Goal: Task Accomplishment & Management: Manage account settings

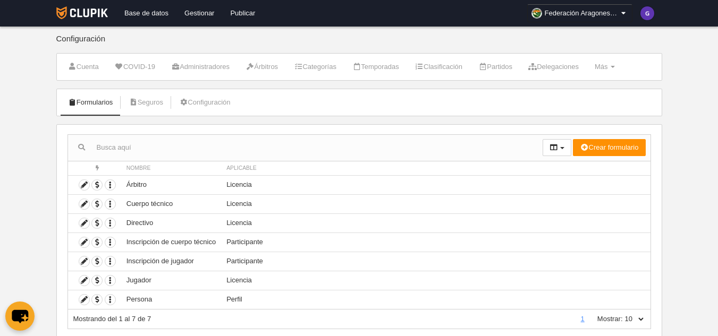
scroll to position [30, 0]
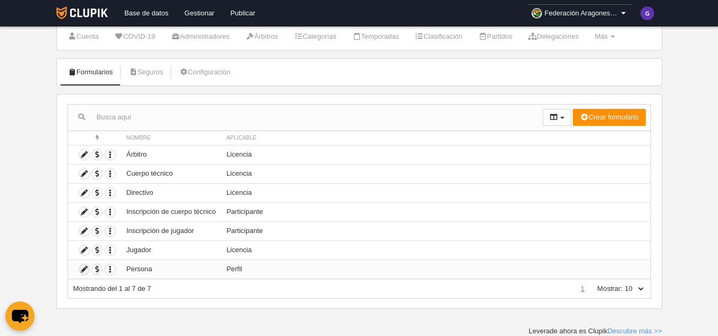
click at [83, 269] on icon at bounding box center [84, 270] width 10 height 10
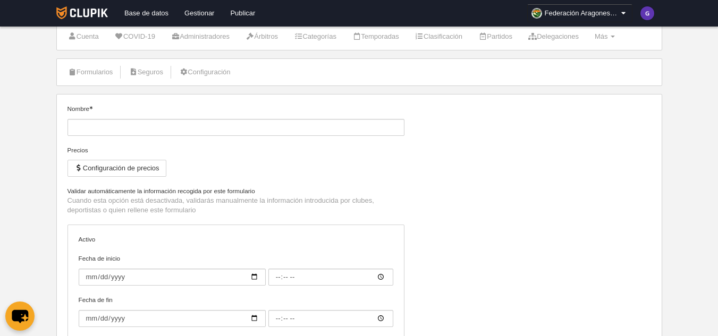
type input "Persona"
checkbox input "true"
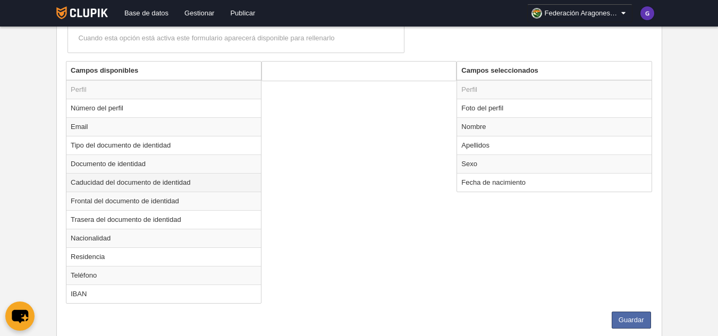
scroll to position [316, 0]
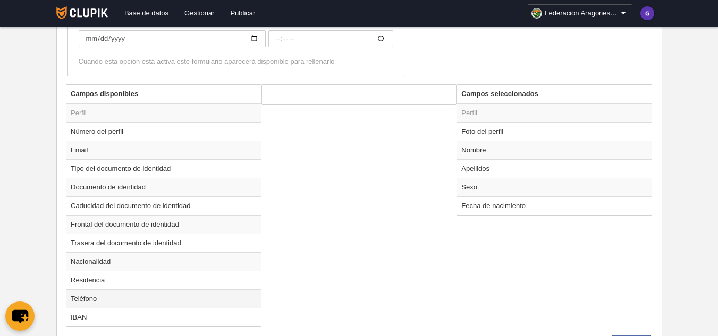
click at [86, 298] on td "Teléfono" at bounding box center [163, 299] width 195 height 19
radio input "true"
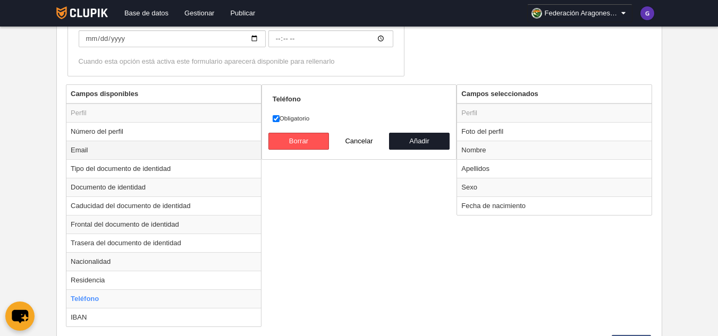
click at [76, 149] on td "Email" at bounding box center [163, 150] width 195 height 19
click at [82, 299] on td "Teléfono" at bounding box center [163, 299] width 195 height 19
radio input "false"
click at [418, 146] on button "Añadir" at bounding box center [419, 141] width 61 height 17
radio input "false"
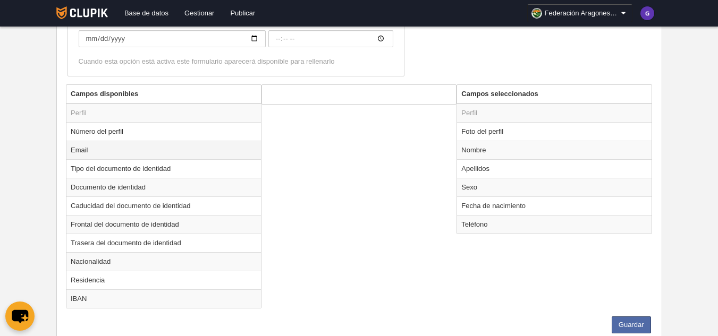
click at [79, 149] on td "Email" at bounding box center [163, 150] width 195 height 19
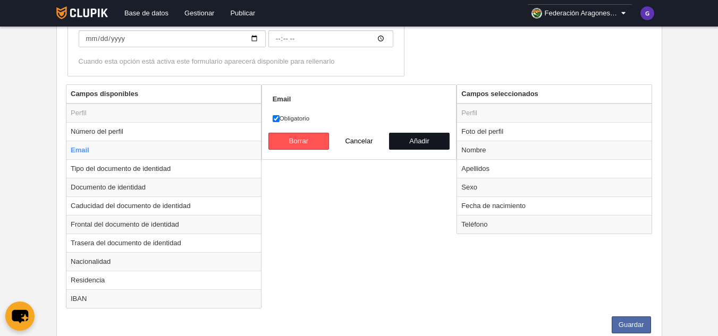
click at [425, 139] on button "Añadir" at bounding box center [419, 141] width 61 height 17
radio input "false"
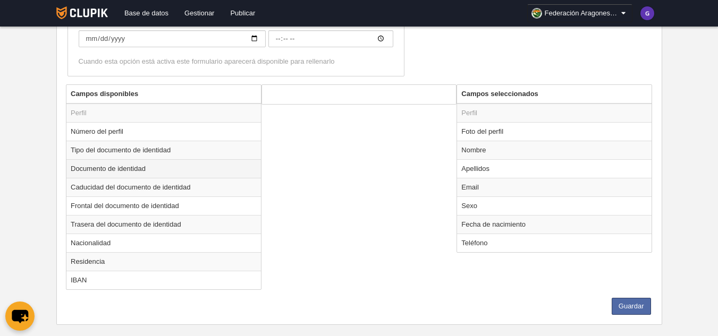
click at [99, 168] on td "Documento de identidad" at bounding box center [163, 168] width 195 height 19
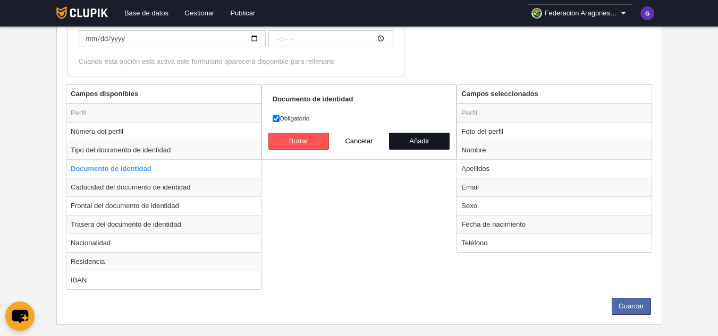
click at [416, 136] on button "Añadir" at bounding box center [419, 141] width 61 height 17
radio input "false"
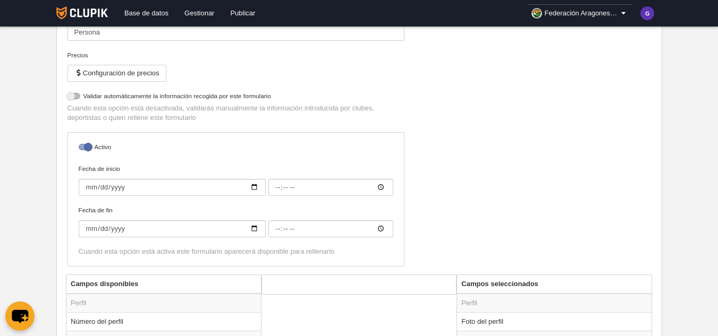
scroll to position [100, 0]
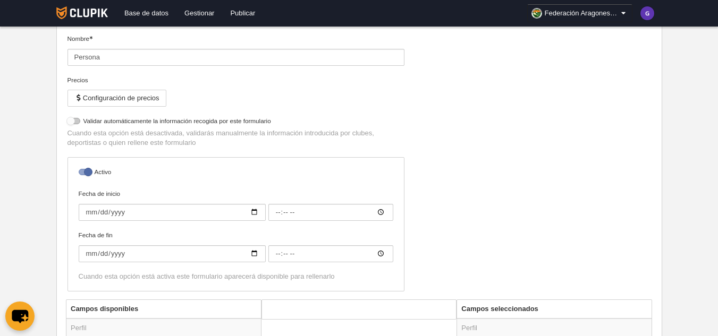
click at [77, 120] on div at bounding box center [74, 121] width 13 height 6
click at [75, 121] on input "checkbox" at bounding box center [71, 124] width 7 height 7
click at [77, 121] on div at bounding box center [74, 121] width 13 height 6
click at [75, 121] on input "checkbox" at bounding box center [71, 124] width 7 height 7
checkbox input "false"
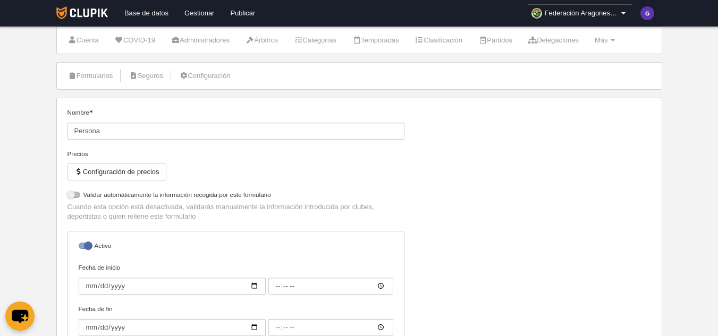
scroll to position [53, 0]
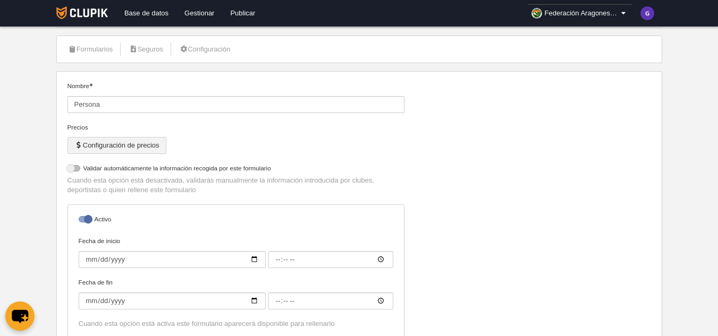
click at [111, 145] on button "Configuración de precios" at bounding box center [117, 145] width 99 height 17
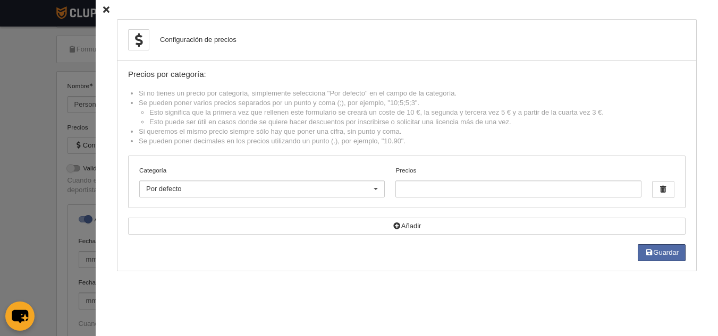
click at [103, 8] on icon at bounding box center [106, 9] width 6 height 7
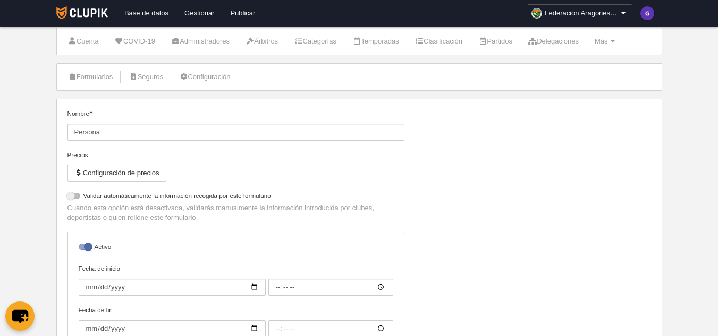
scroll to position [0, 0]
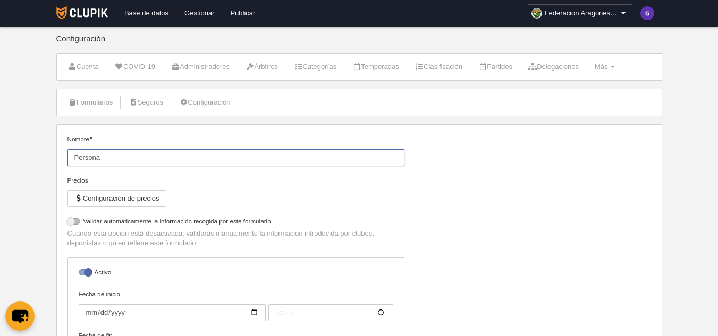
click at [93, 158] on input "Persona" at bounding box center [236, 157] width 337 height 17
click at [125, 155] on input "Persona" at bounding box center [236, 157] width 337 height 17
click at [42, 167] on body "Base de datos Gestionar Publicar Federación Aragonesa de Pelota Ajustes general…" at bounding box center [359, 168] width 718 height 336
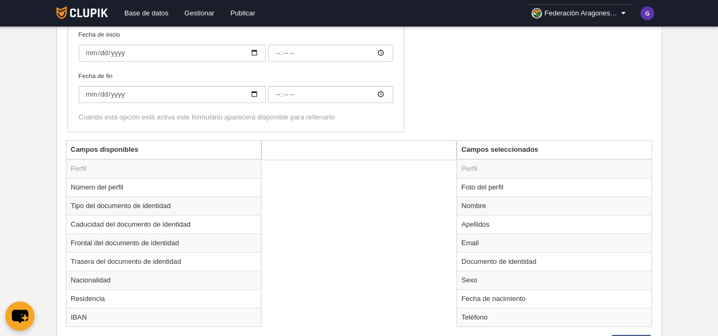
scroll to position [313, 0]
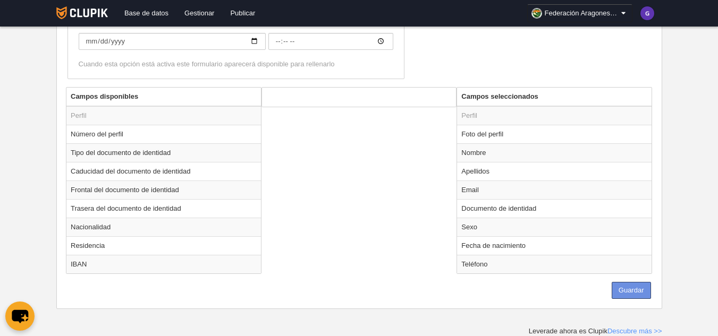
click at [631, 288] on button "Guardar" at bounding box center [631, 290] width 39 height 17
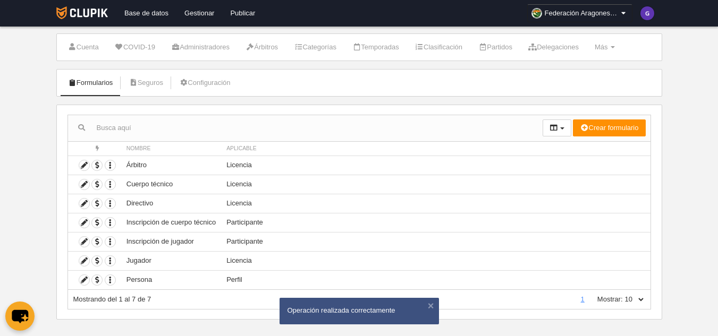
scroll to position [30, 0]
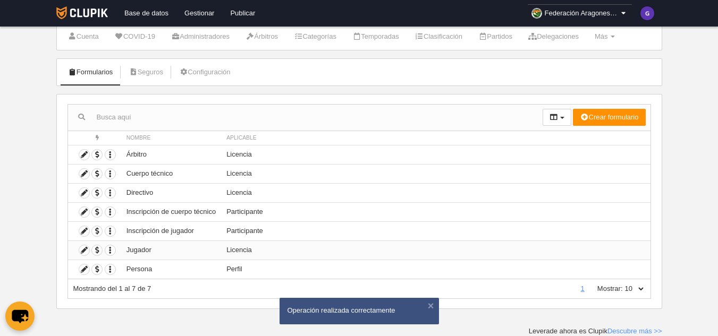
click at [139, 252] on td "Jugador" at bounding box center [171, 250] width 100 height 19
click at [83, 250] on icon at bounding box center [84, 251] width 10 height 10
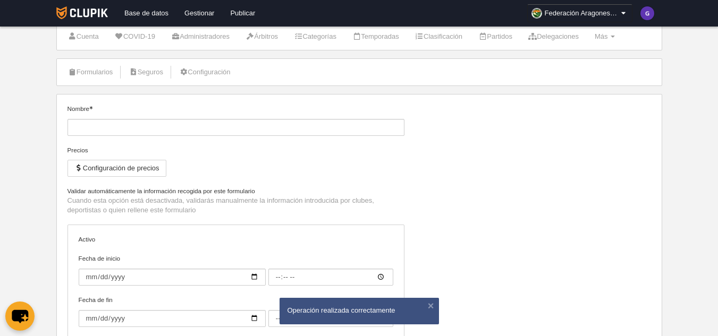
type input "Jugador"
checkbox input "true"
select select "selected"
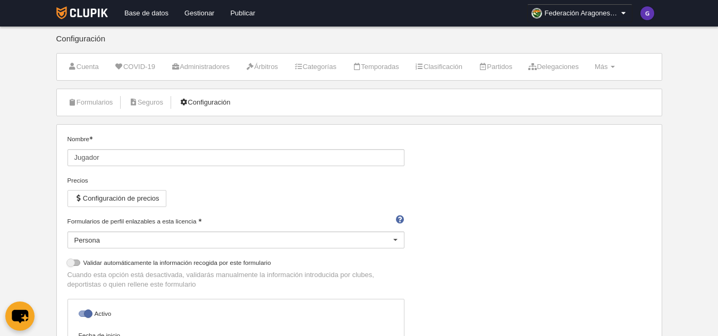
click at [210, 104] on link "Configuración" at bounding box center [204, 103] width 63 height 16
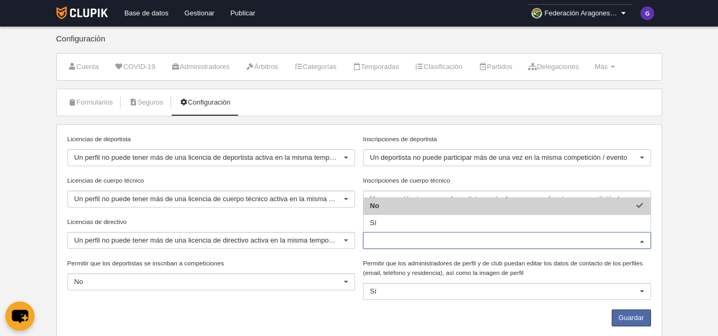
click at [686, 237] on body "Base de datos Gestionar Publicar Federación Aragonesa de Pelota Ajustes general…" at bounding box center [359, 168] width 718 height 336
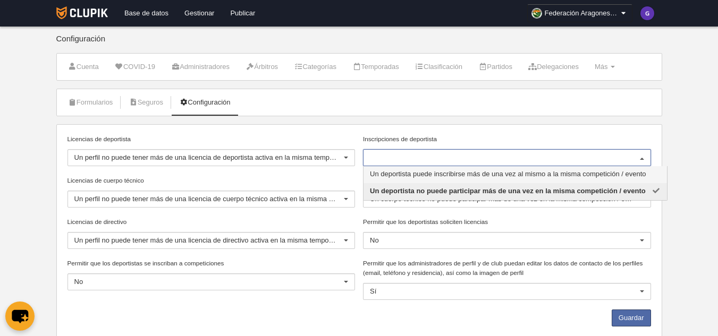
click at [643, 157] on div at bounding box center [642, 158] width 17 height 17
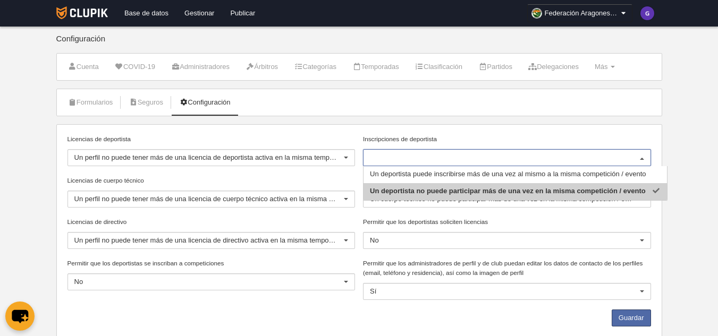
scroll to position [32, 0]
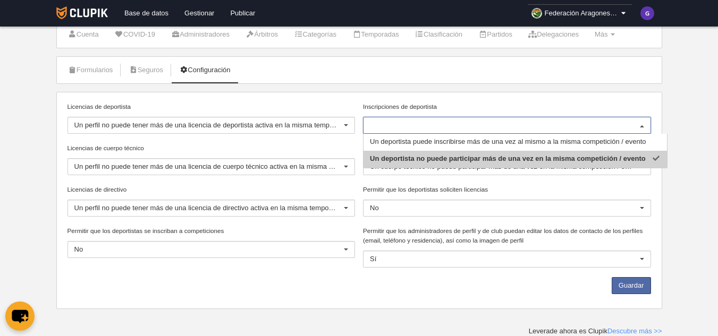
click at [683, 152] on body "Base de datos Gestionar Publicar Federación Aragonesa de Pelota Ajustes general…" at bounding box center [359, 136] width 718 height 336
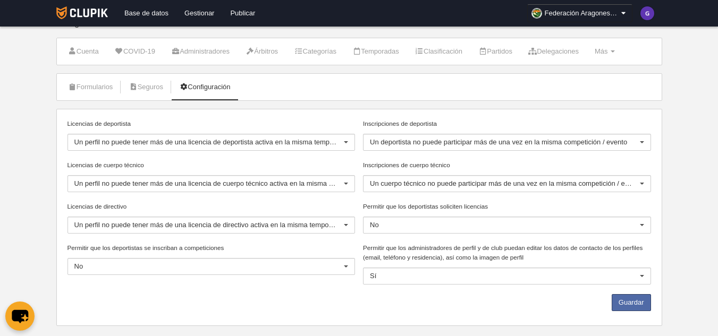
scroll to position [0, 0]
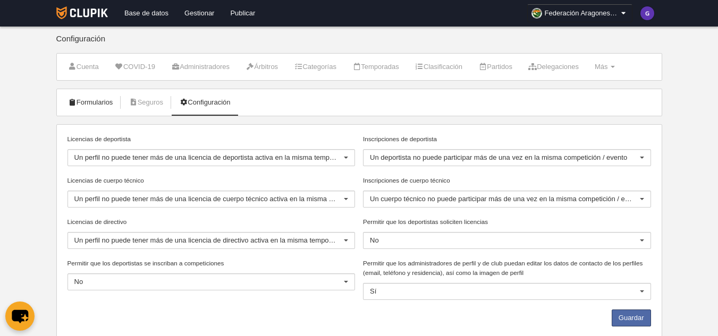
click at [100, 97] on link "Formularios" at bounding box center [90, 103] width 57 height 16
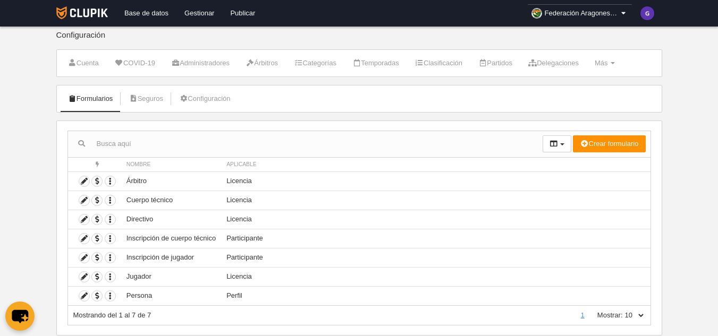
scroll to position [30, 0]
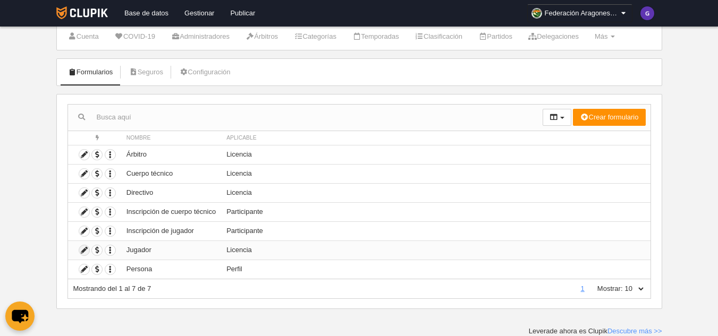
click at [84, 251] on icon at bounding box center [84, 251] width 10 height 10
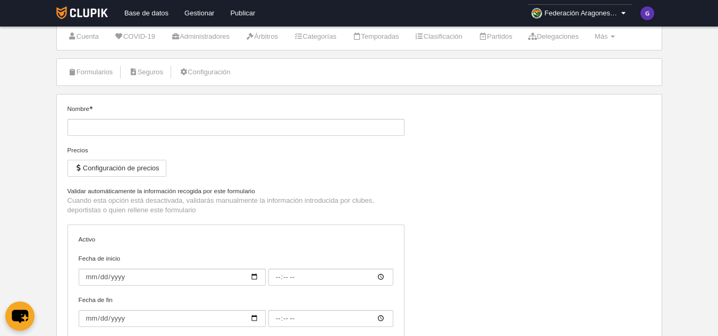
type input "Jugador"
checkbox input "true"
select select "selected"
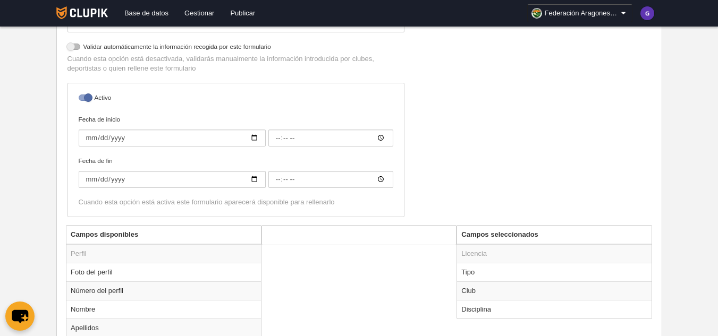
scroll to position [190, 0]
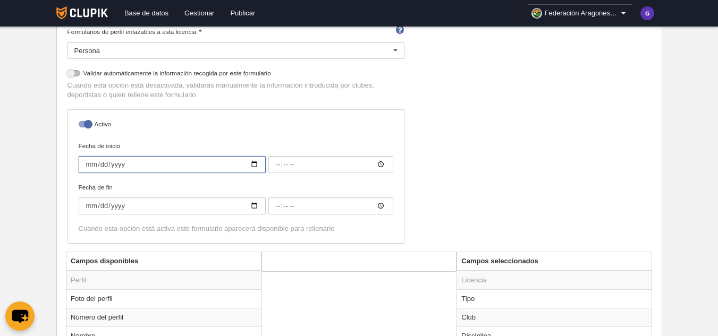
click at [88, 163] on input "Fecha de inicio" at bounding box center [172, 164] width 187 height 17
click at [255, 163] on input "Fecha de inicio" at bounding box center [172, 164] width 187 height 17
type input "[DATE]"
type input "00:00"
type input "[DATE]"
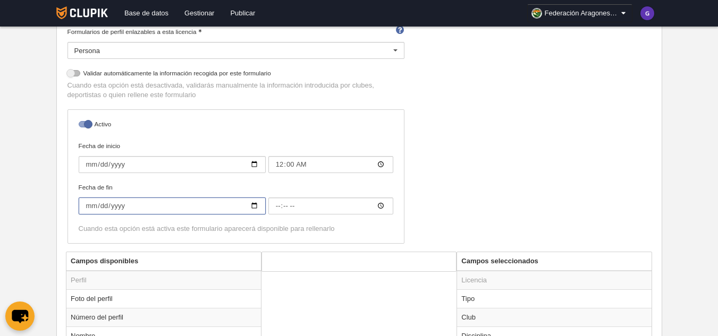
click at [91, 207] on input "Fecha de fin" at bounding box center [172, 206] width 187 height 17
click at [253, 205] on input "Fecha de fin" at bounding box center [172, 206] width 187 height 17
type input "[DATE]"
type input "00:00"
type input "[DATE]"
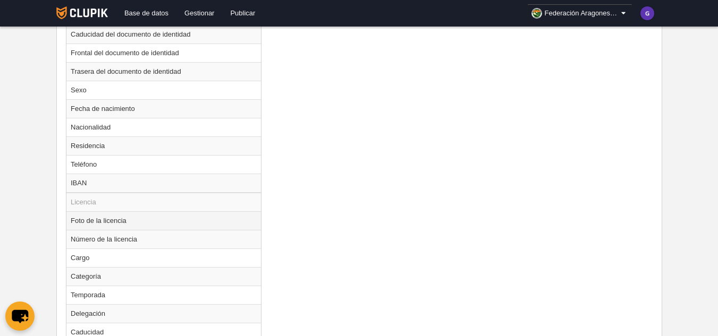
scroll to position [638, 0]
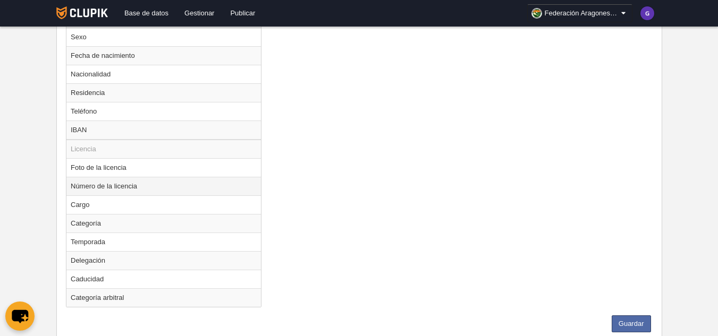
click at [87, 189] on td "Número de la licencia" at bounding box center [163, 186] width 195 height 19
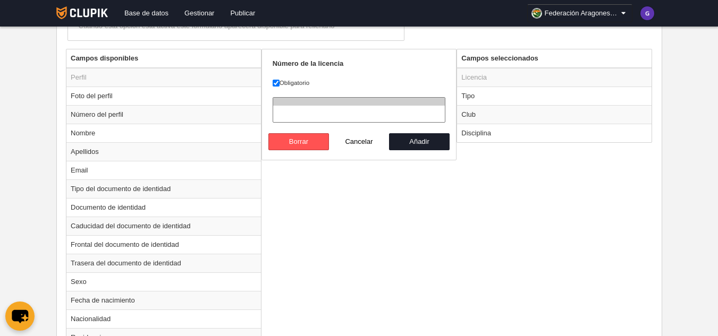
scroll to position [372, 0]
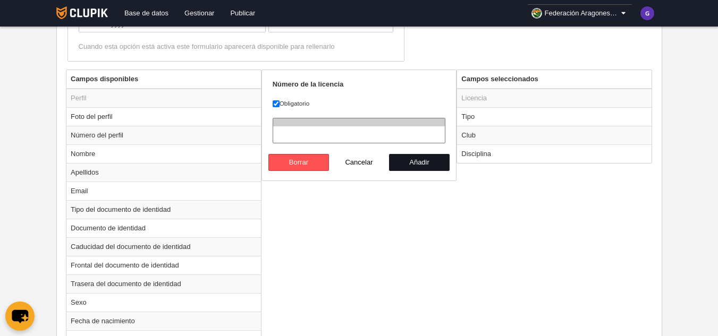
click at [421, 158] on button "Añadir" at bounding box center [419, 162] width 61 height 17
radio input "false"
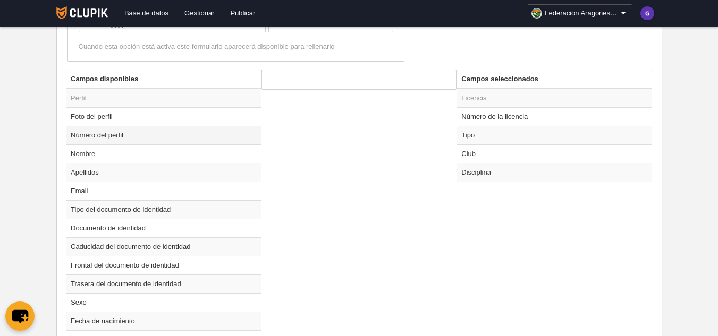
click at [92, 136] on td "Número del perfil" at bounding box center [163, 135] width 195 height 19
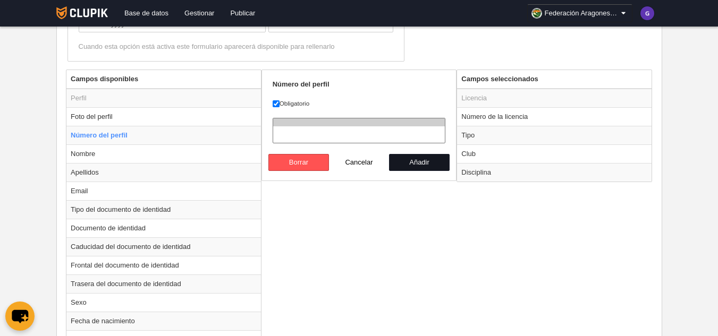
click at [420, 160] on button "Añadir" at bounding box center [419, 162] width 61 height 17
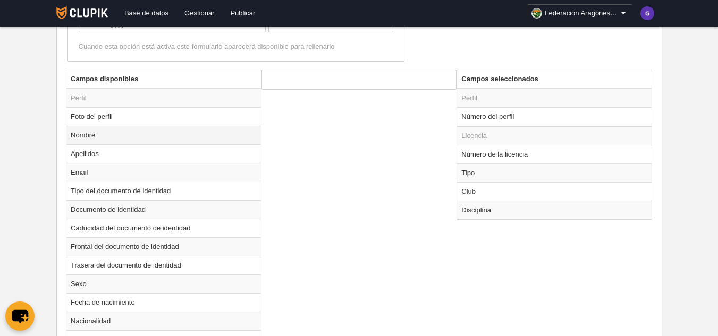
click at [86, 134] on td "Nombre" at bounding box center [163, 135] width 195 height 19
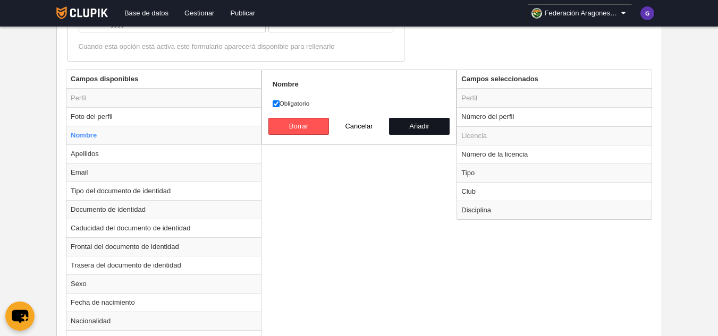
drag, startPoint x: 424, startPoint y: 125, endPoint x: 417, endPoint y: 126, distance: 7.5
click at [422, 125] on button "Añadir" at bounding box center [419, 126] width 61 height 17
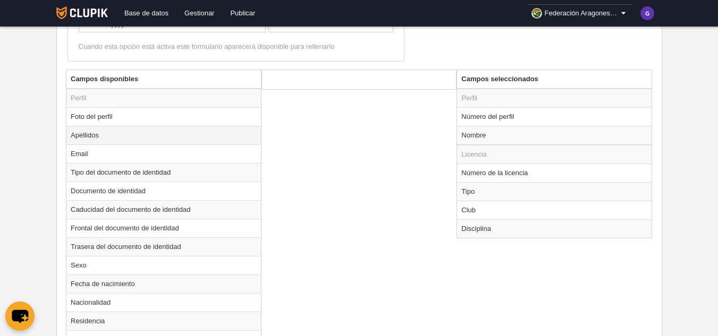
click at [82, 136] on td "Apellidos" at bounding box center [163, 135] width 195 height 19
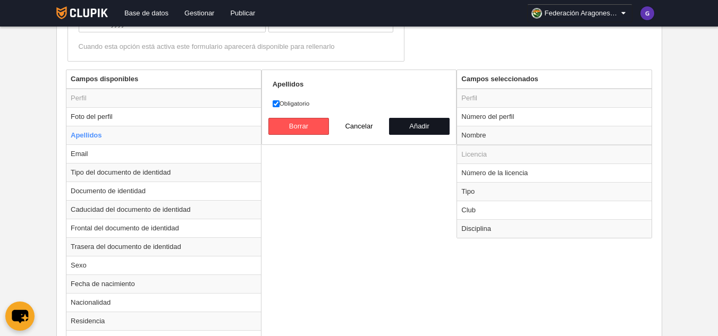
click at [410, 124] on button "Añadir" at bounding box center [419, 126] width 61 height 17
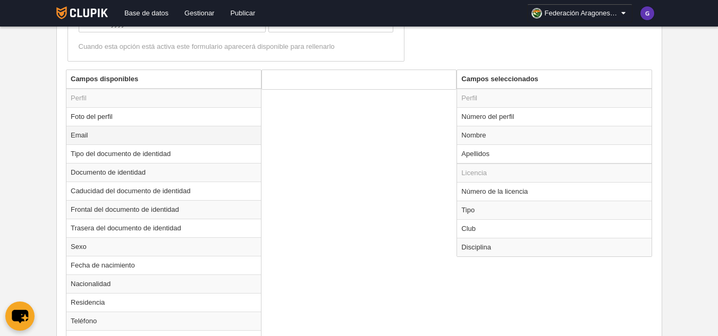
click at [80, 134] on td "Email" at bounding box center [163, 135] width 195 height 19
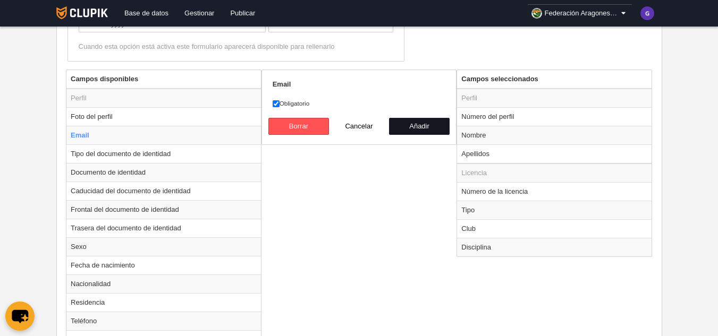
click at [414, 124] on button "Añadir" at bounding box center [419, 126] width 61 height 17
radio input "false"
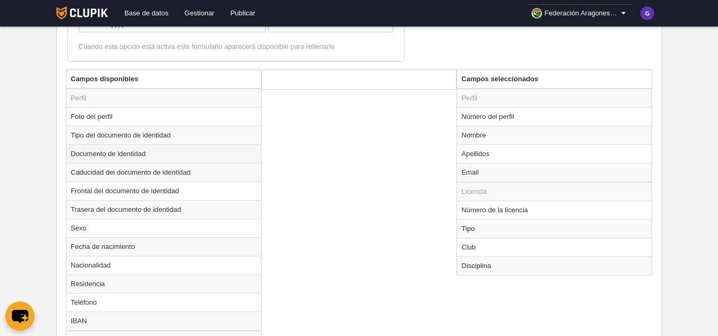
click at [113, 155] on td "Documento de identidad" at bounding box center [163, 154] width 195 height 19
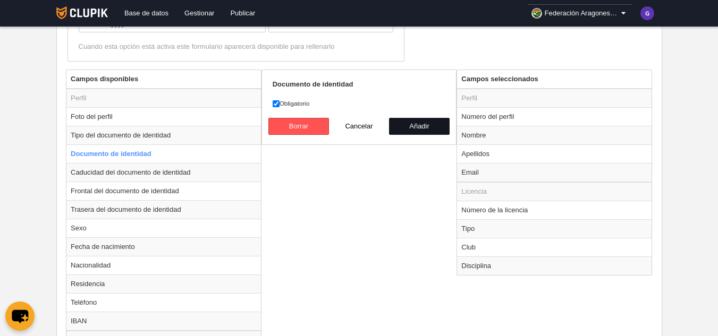
click at [413, 123] on button "Añadir" at bounding box center [419, 126] width 61 height 17
radio input "false"
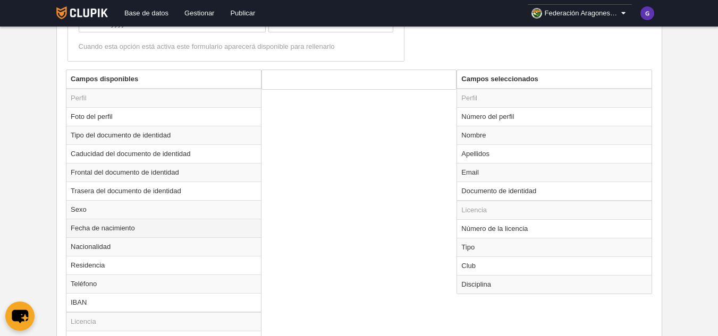
click at [83, 229] on td "Fecha de nacimiento" at bounding box center [163, 228] width 195 height 19
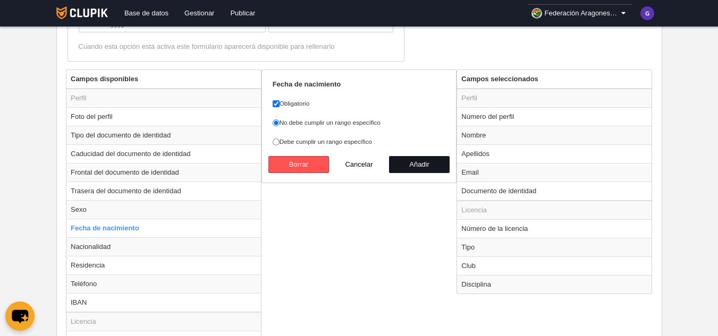
click at [418, 163] on button "Añadir" at bounding box center [419, 164] width 61 height 17
radio input "false"
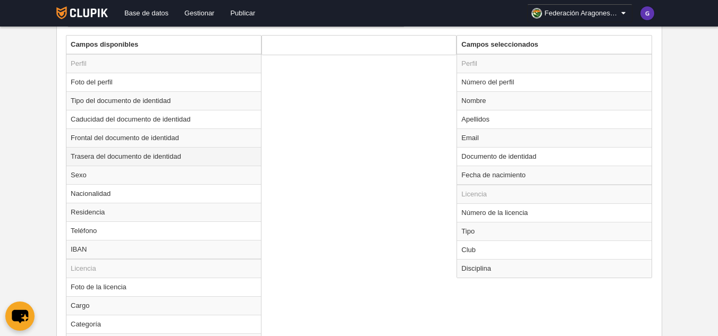
scroll to position [425, 0]
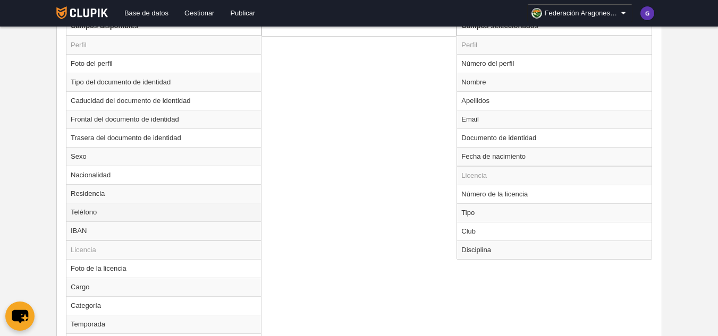
click at [83, 214] on td "Teléfono" at bounding box center [163, 212] width 195 height 19
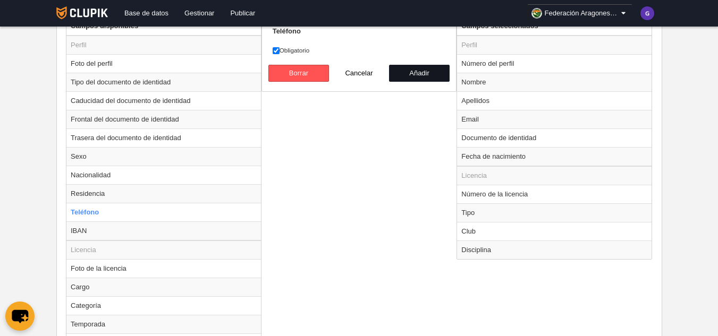
click at [421, 73] on button "Añadir" at bounding box center [419, 73] width 61 height 17
radio input "false"
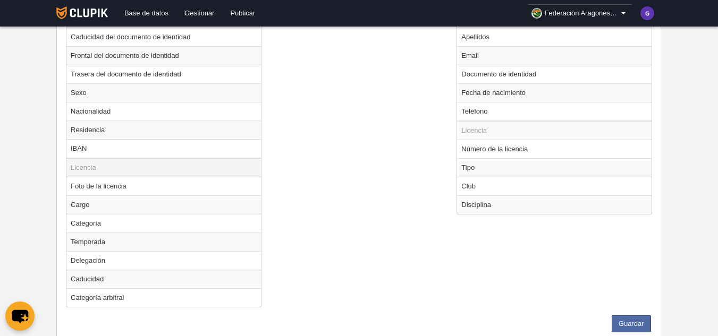
scroll to position [522, 0]
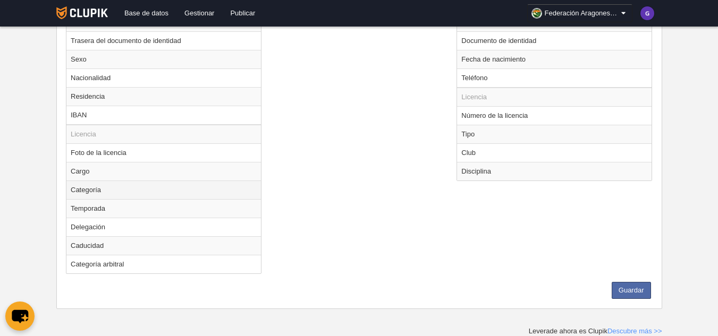
click at [87, 193] on td "Categoría" at bounding box center [163, 190] width 195 height 19
radio input "true"
select select
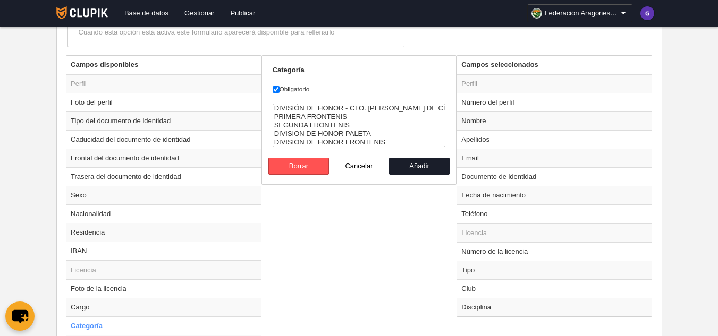
scroll to position [363, 0]
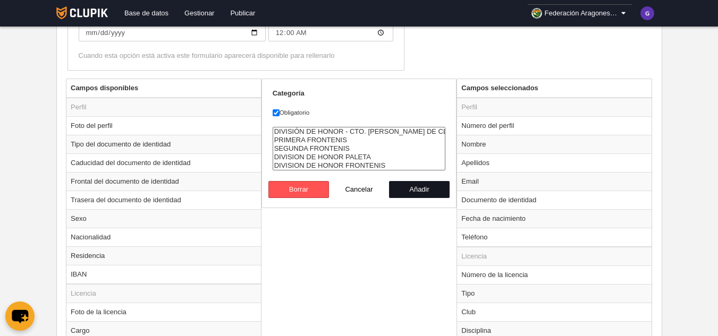
click at [413, 189] on button "Añadir" at bounding box center [419, 189] width 61 height 17
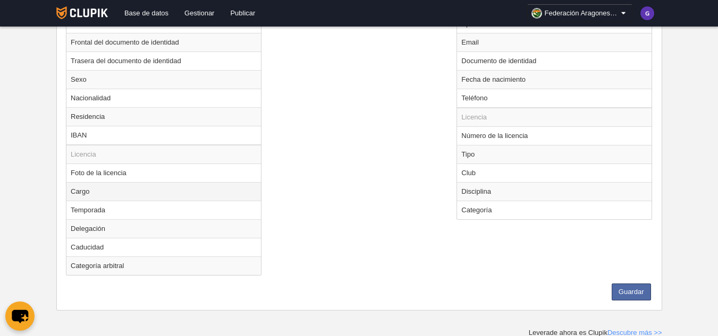
scroll to position [504, 0]
click at [93, 209] on td "Temporada" at bounding box center [163, 208] width 195 height 19
radio input "true"
select select
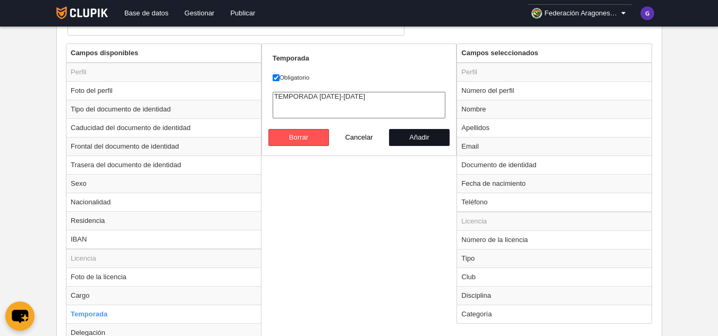
scroll to position [398, 0]
click at [415, 137] on button "Añadir" at bounding box center [419, 138] width 61 height 17
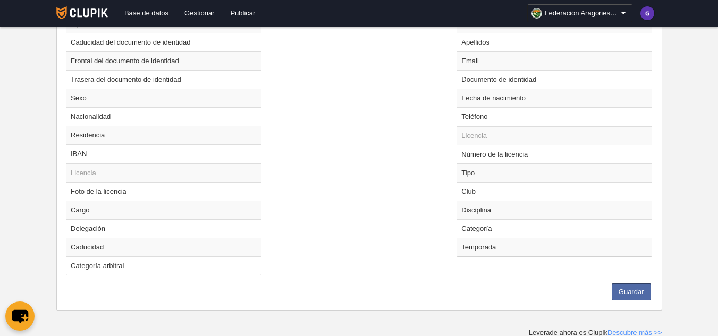
scroll to position [485, 0]
click at [87, 226] on td "Delegación" at bounding box center [163, 227] width 195 height 19
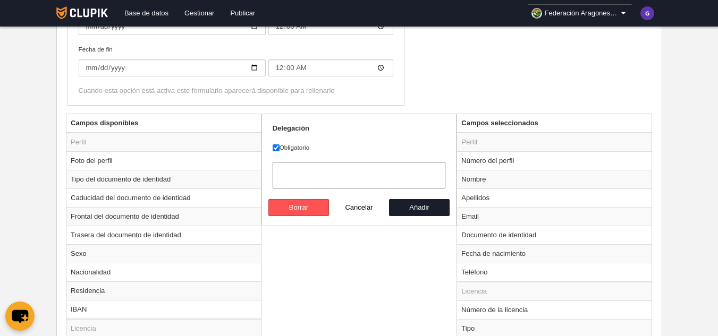
scroll to position [326, 0]
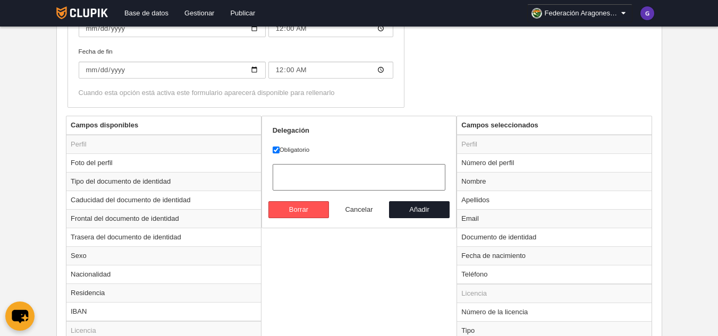
click at [354, 206] on button "Cancelar" at bounding box center [359, 209] width 61 height 17
radio input "false"
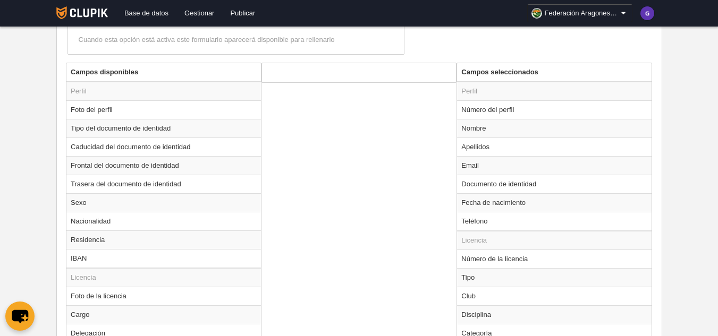
scroll to position [485, 0]
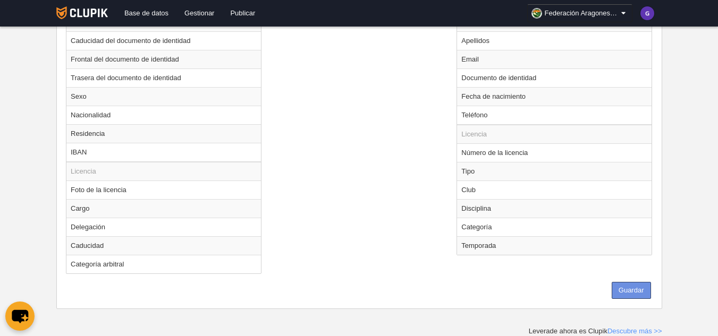
click at [634, 289] on button "Guardar" at bounding box center [631, 290] width 39 height 17
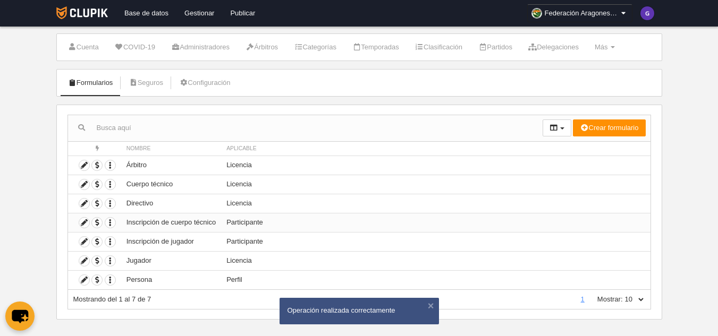
scroll to position [30, 0]
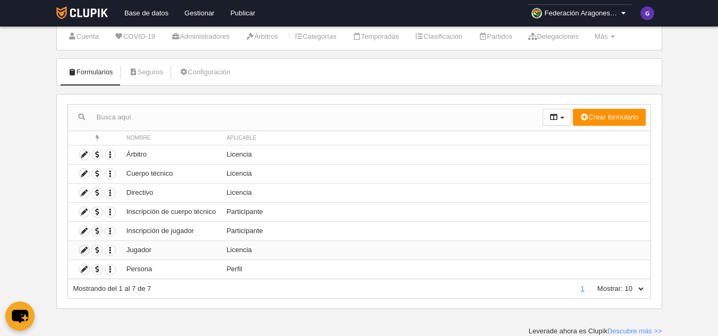
click at [86, 250] on icon at bounding box center [84, 251] width 10 height 10
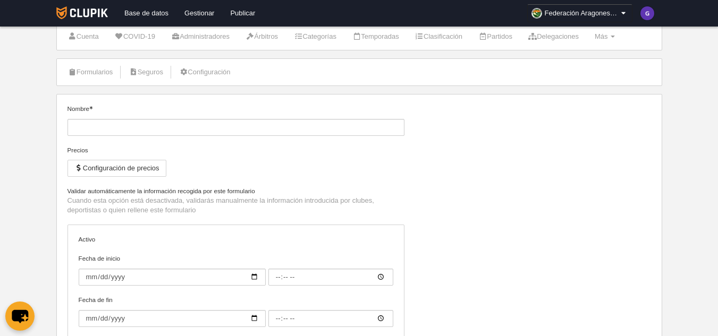
type input "Jugador"
checkbox input "true"
type input "[DATE]"
type input "00:00"
type input "[DATE]"
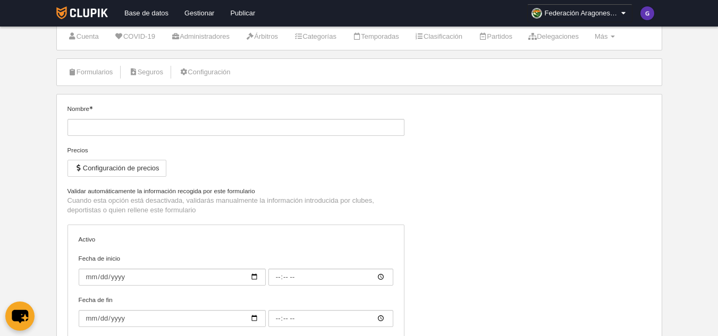
type input "00:00"
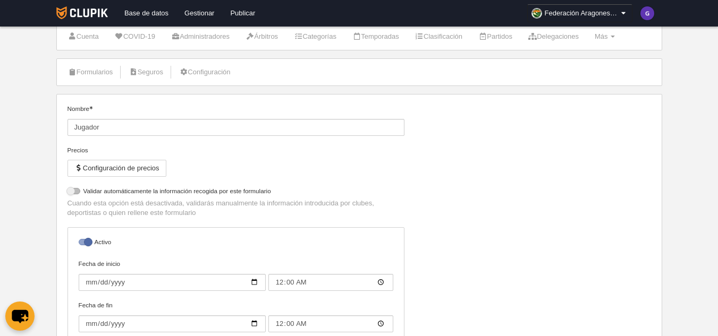
select select "selected"
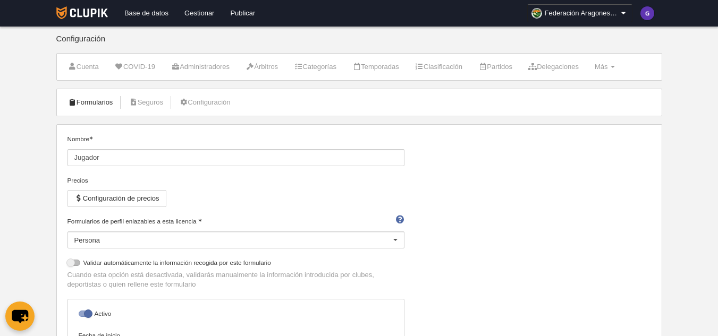
click at [88, 102] on link "Formularios" at bounding box center [90, 103] width 57 height 16
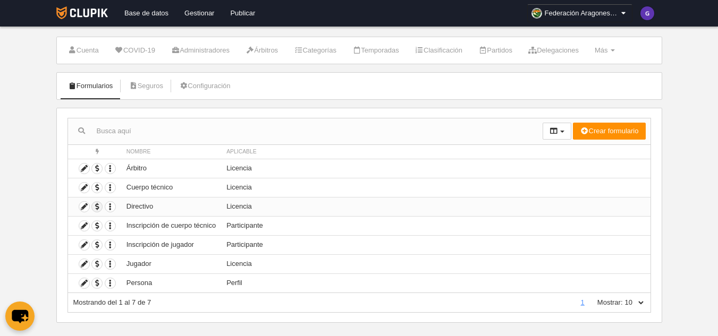
scroll to position [30, 0]
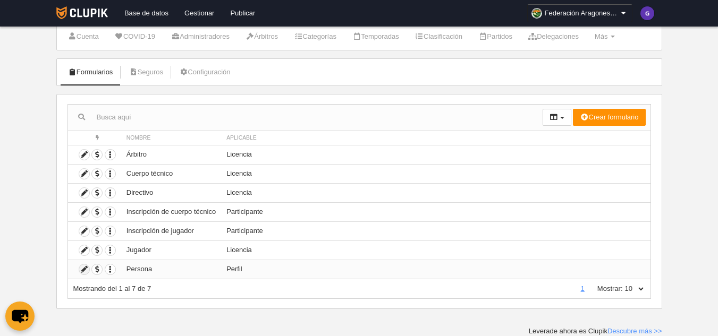
click at [84, 271] on icon at bounding box center [84, 270] width 10 height 10
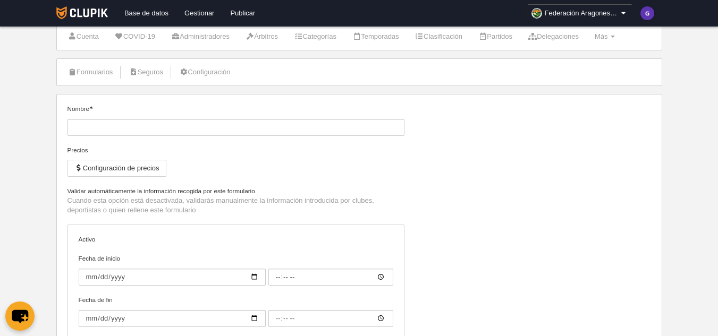
type input "Persona"
checkbox input "true"
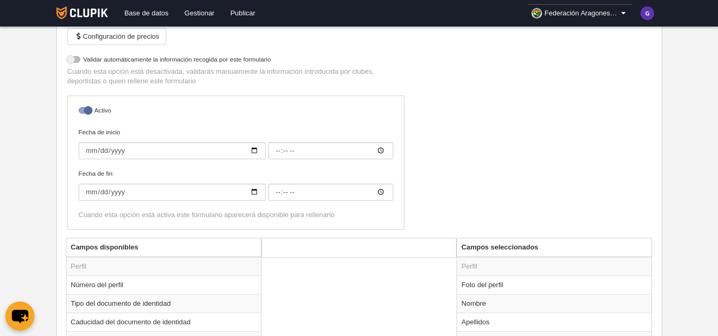
scroll to position [190, 0]
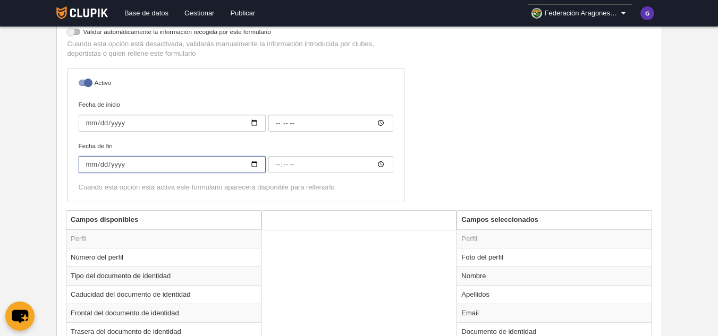
click at [91, 164] on input "Fecha de fin" at bounding box center [172, 164] width 187 height 17
click at [256, 166] on input "Fecha de fin" at bounding box center [172, 164] width 187 height 17
click at [122, 127] on input "Fecha de inicio" at bounding box center [172, 123] width 187 height 17
click at [258, 124] on input "Fecha de inicio" at bounding box center [172, 123] width 187 height 17
type input "[DATE]"
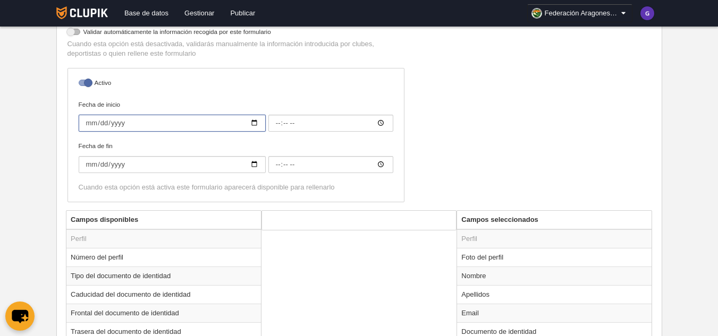
type input "00:00"
type input "[DATE]"
click at [89, 166] on input "Fecha de fin" at bounding box center [172, 164] width 187 height 17
click at [253, 166] on input "Fecha de fin" at bounding box center [172, 164] width 187 height 17
type input "[DATE]"
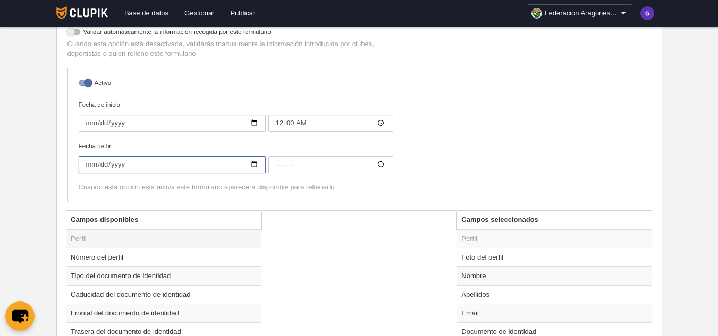
type input "00:00"
type input "[DATE]"
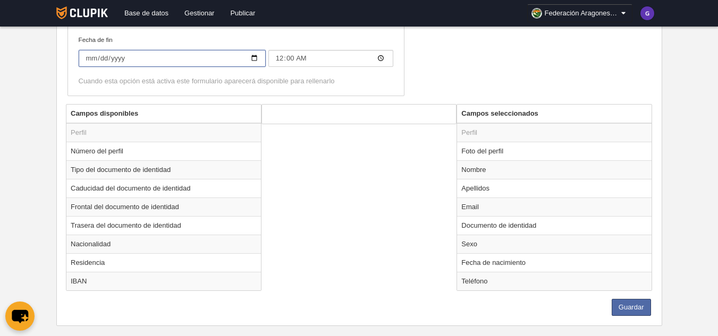
scroll to position [313, 0]
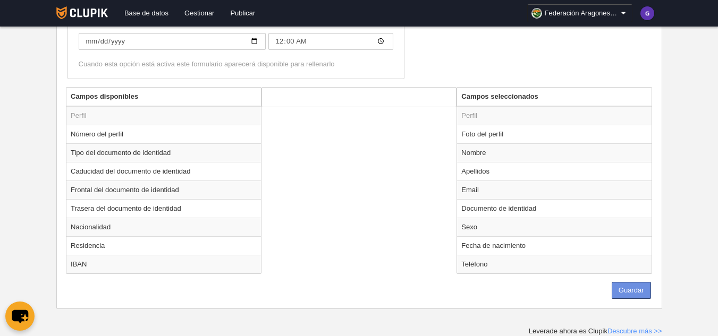
click at [634, 290] on button "Guardar" at bounding box center [631, 290] width 39 height 17
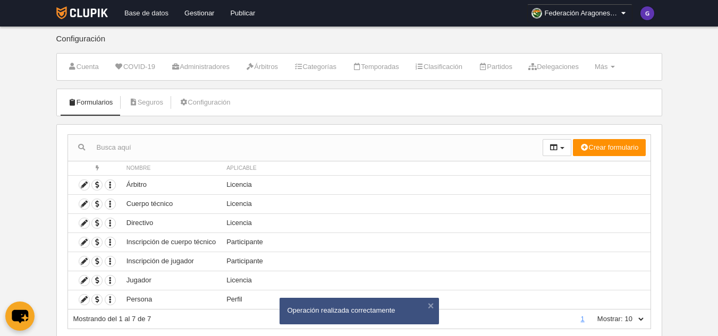
click at [150, 13] on link "Base de datos" at bounding box center [146, 13] width 60 height 27
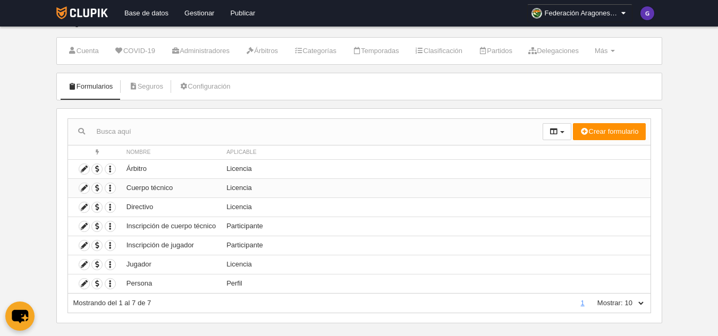
scroll to position [30, 0]
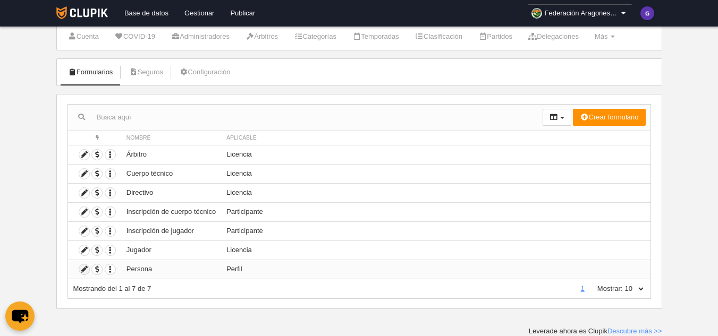
click at [83, 269] on icon at bounding box center [84, 270] width 10 height 10
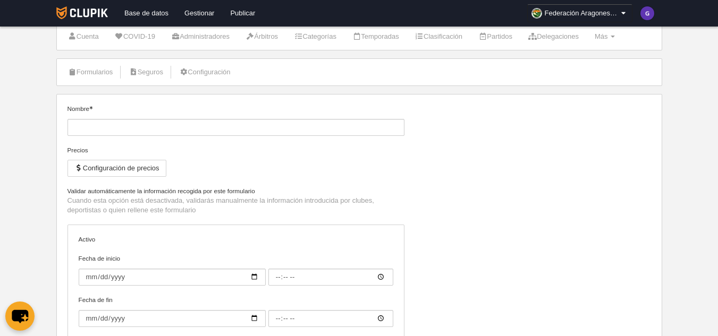
type input "Persona"
checkbox input "true"
type input "[DATE]"
type input "00:00"
type input "[DATE]"
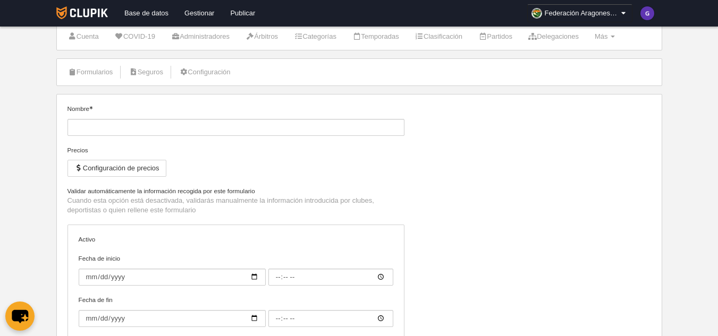
type input "00:00"
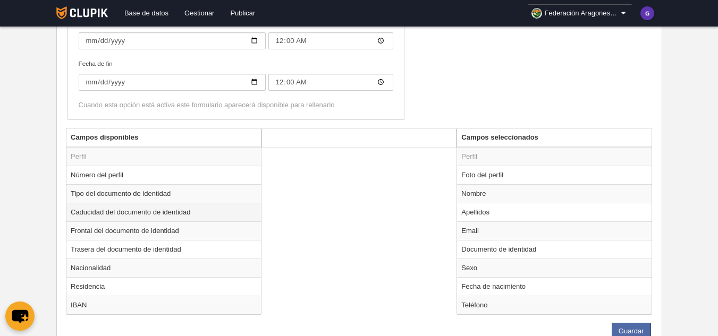
scroll to position [296, 0]
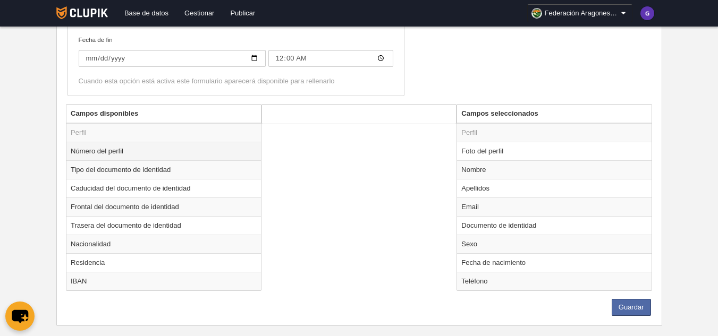
click at [84, 152] on td "Número del perfil" at bounding box center [163, 151] width 195 height 19
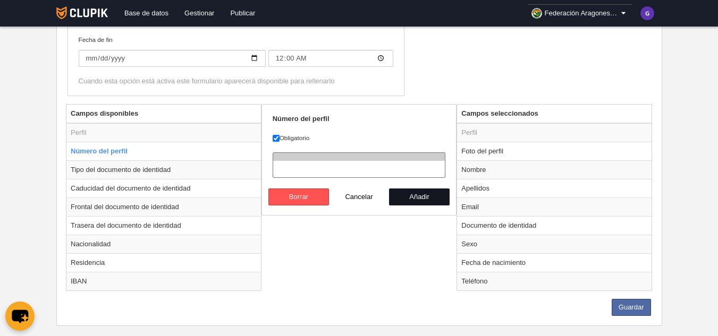
click at [424, 199] on button "Añadir" at bounding box center [419, 197] width 61 height 17
radio input "false"
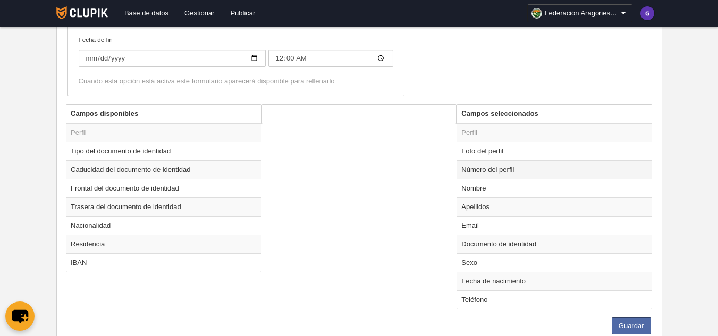
click at [479, 168] on td "Número del perfil" at bounding box center [554, 170] width 195 height 19
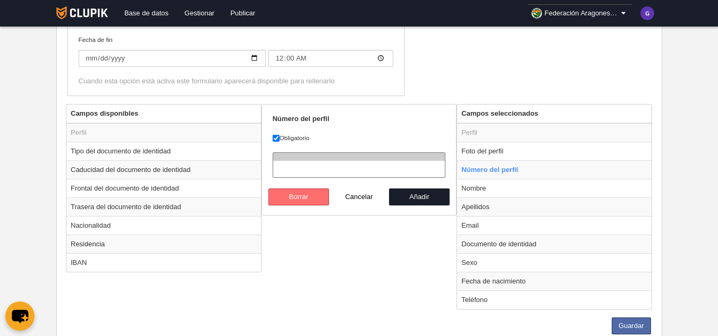
click at [300, 193] on button "Borrar" at bounding box center [298, 197] width 61 height 17
radio input "false"
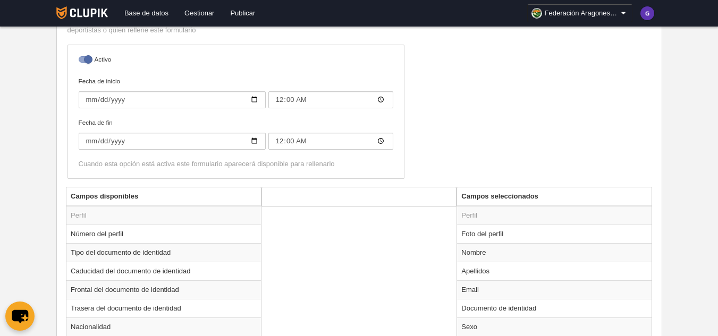
scroll to position [313, 0]
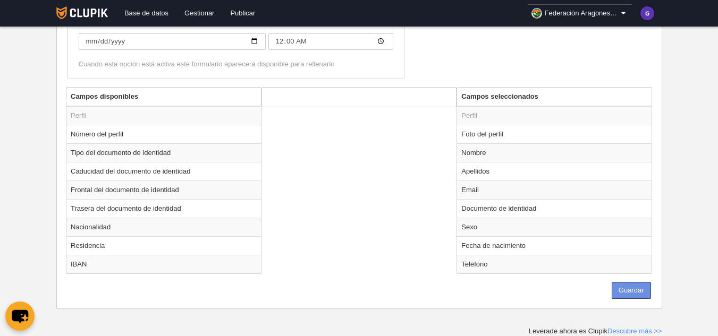
click at [625, 290] on button "Guardar" at bounding box center [631, 290] width 39 height 17
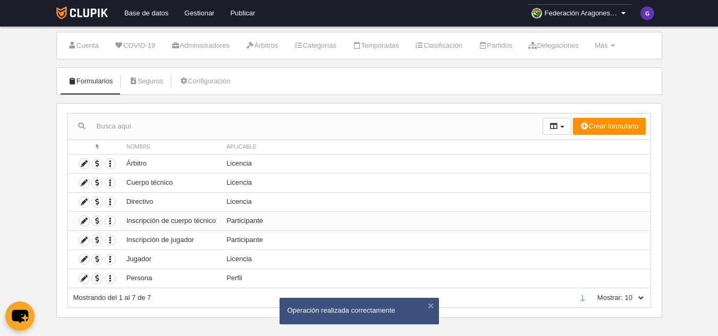
scroll to position [30, 0]
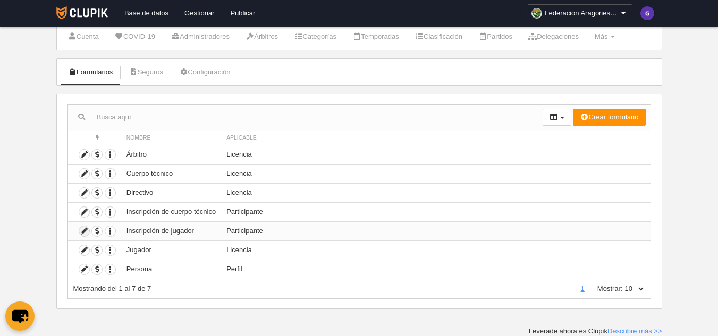
click at [82, 232] on icon at bounding box center [84, 231] width 10 height 10
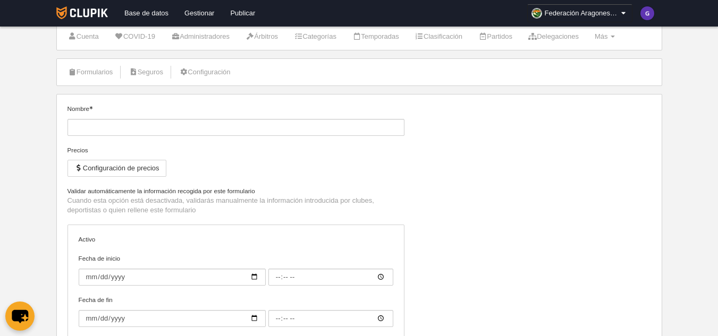
type input "Inscripción de jugador"
checkbox input "true"
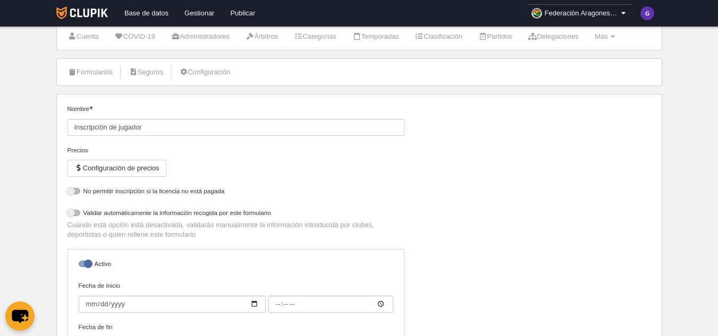
select select "selected"
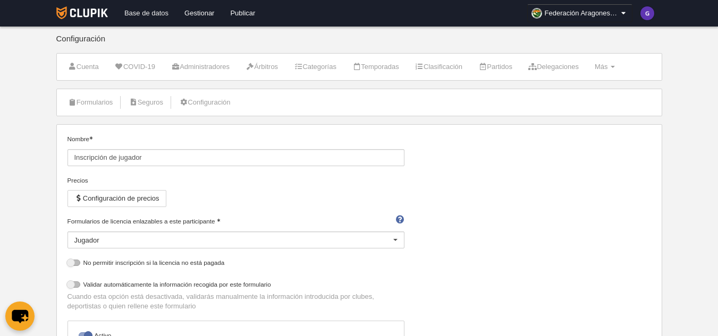
click at [145, 17] on link "Base de datos" at bounding box center [146, 13] width 60 height 27
